Goal: Find specific page/section: Find specific page/section

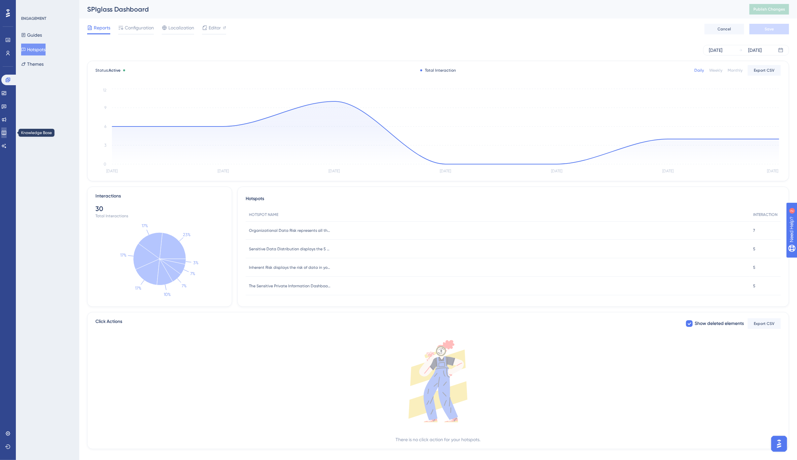
click at [6, 131] on icon at bounding box center [4, 133] width 4 height 4
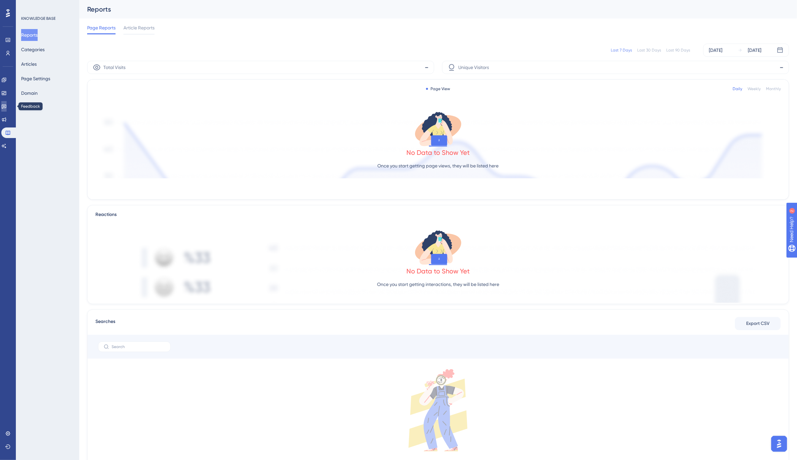
click at [7, 104] on icon at bounding box center [3, 106] width 5 height 5
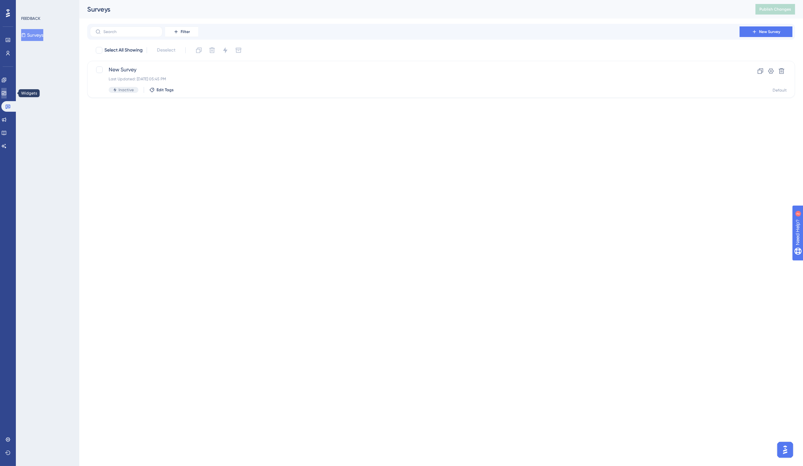
click at [7, 91] on icon at bounding box center [3, 93] width 5 height 5
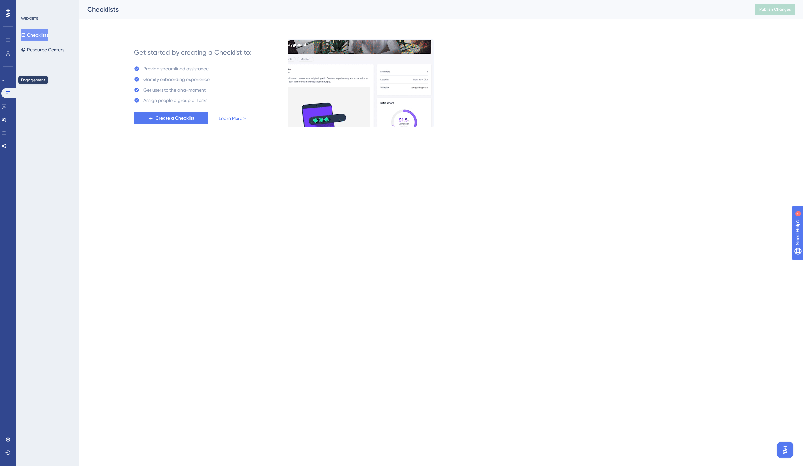
click at [9, 73] on div "Engagement Widgets Feedback Product Updates Knowledge Base AI Assistant" at bounding box center [7, 104] width 13 height 93
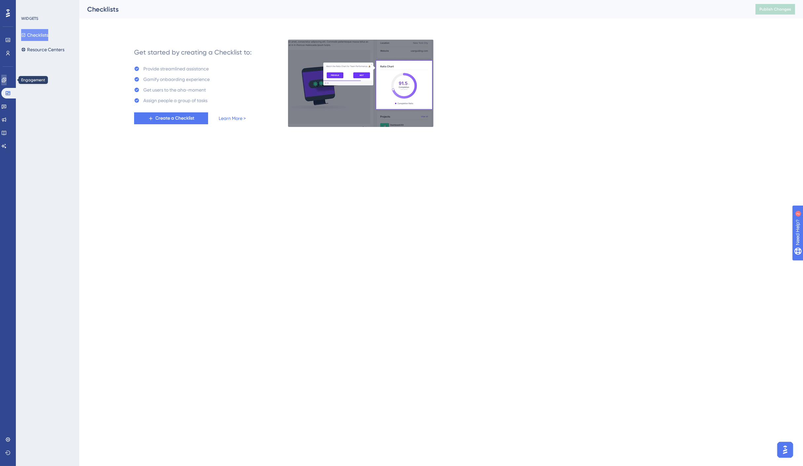
click at [6, 78] on icon at bounding box center [4, 80] width 4 height 4
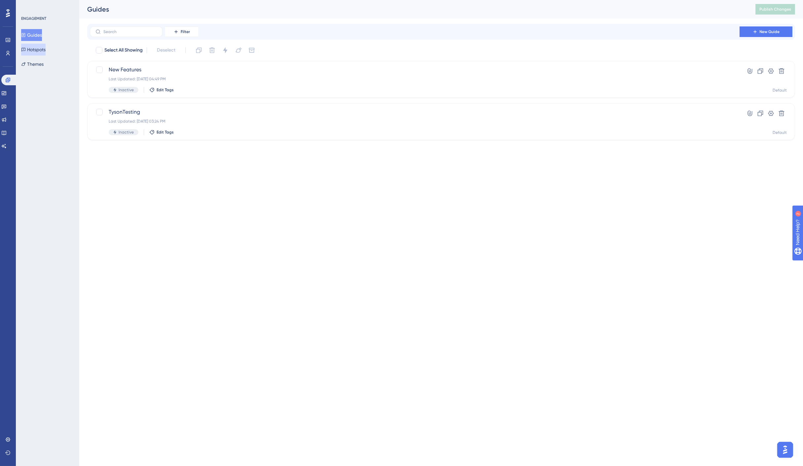
click at [43, 48] on button "Hotspots" at bounding box center [33, 50] width 24 height 12
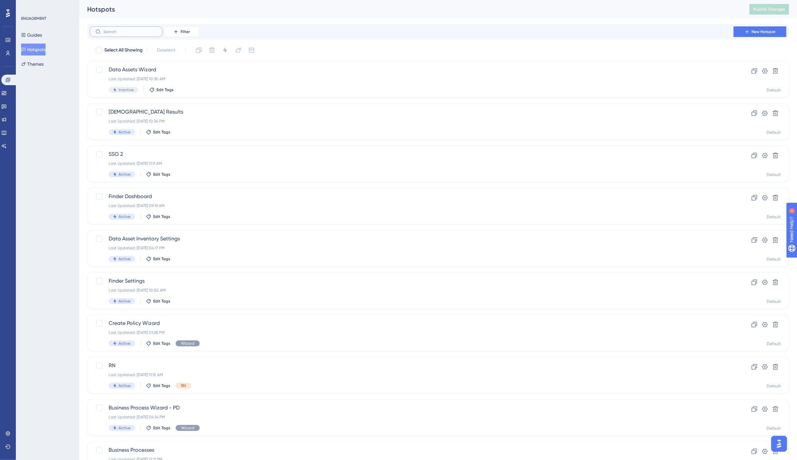
click at [141, 30] on input "text" at bounding box center [130, 31] width 54 height 5
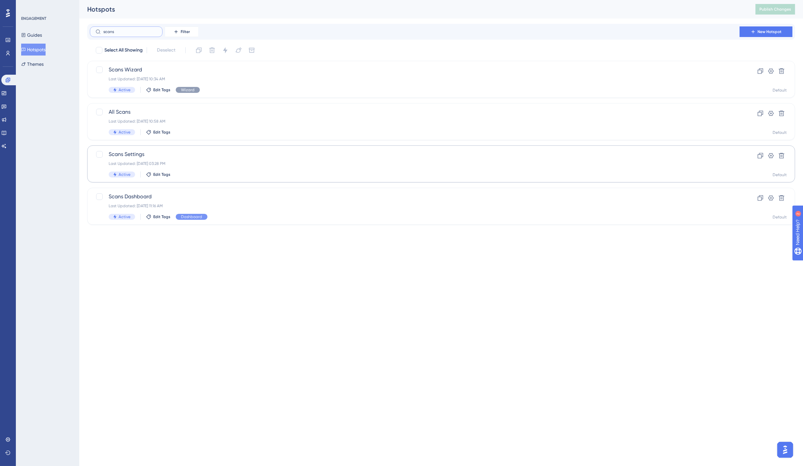
type input "scans"
click at [197, 162] on div "Last Updated: [DATE] 03:28 PM" at bounding box center [415, 163] width 612 height 5
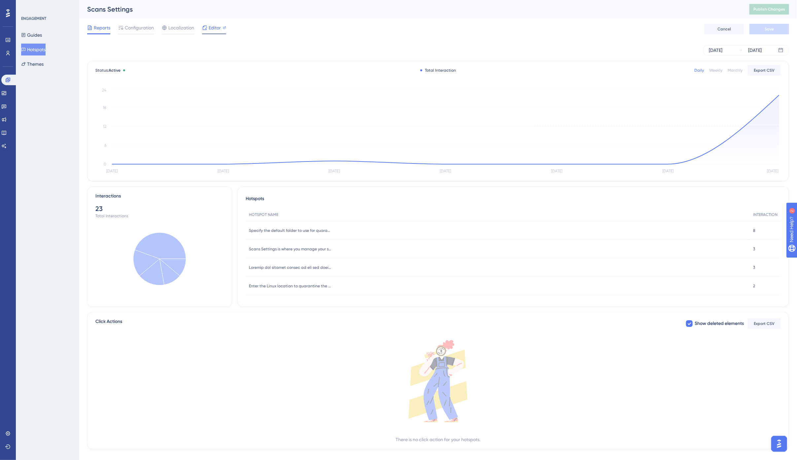
click at [205, 32] on div "Editor" at bounding box center [214, 29] width 24 height 11
